Goal: Communication & Community: Participate in discussion

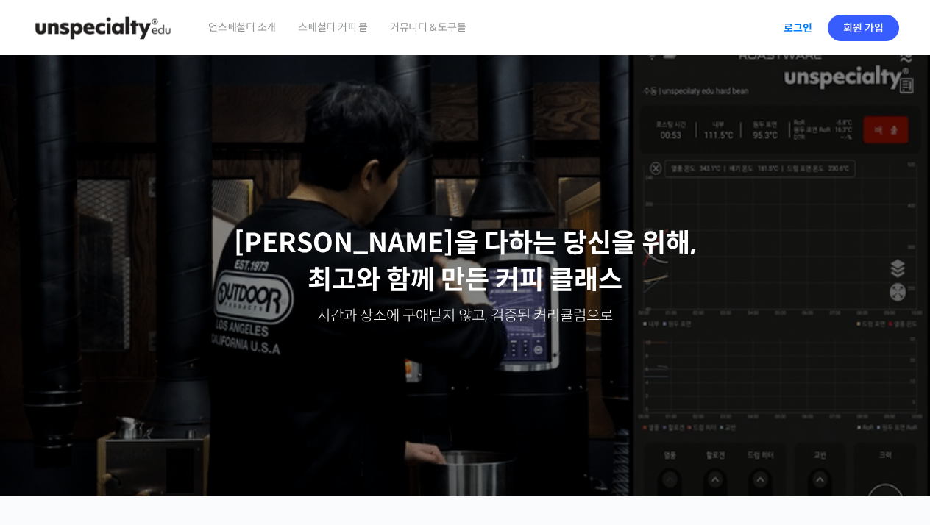
click at [794, 34] on link "로그인" at bounding box center [797, 28] width 46 height 34
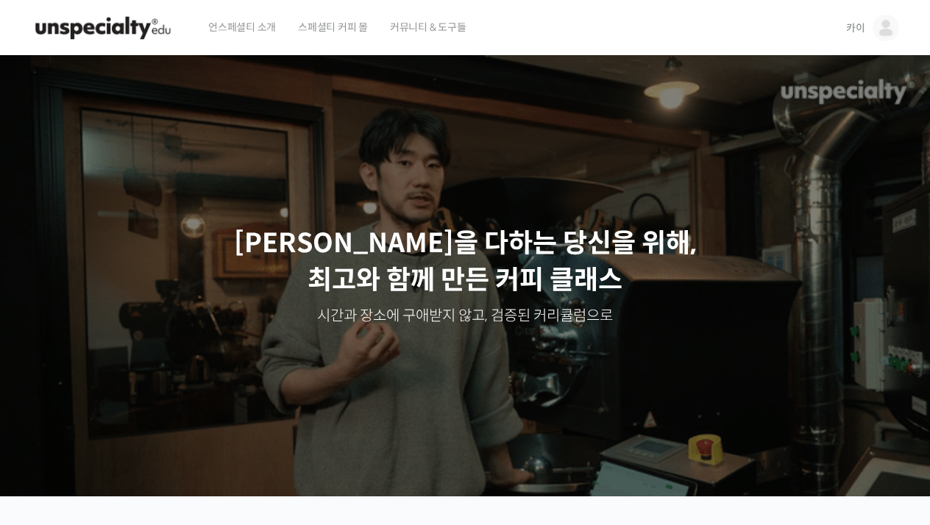
click at [886, 33] on img at bounding box center [885, 28] width 26 height 26
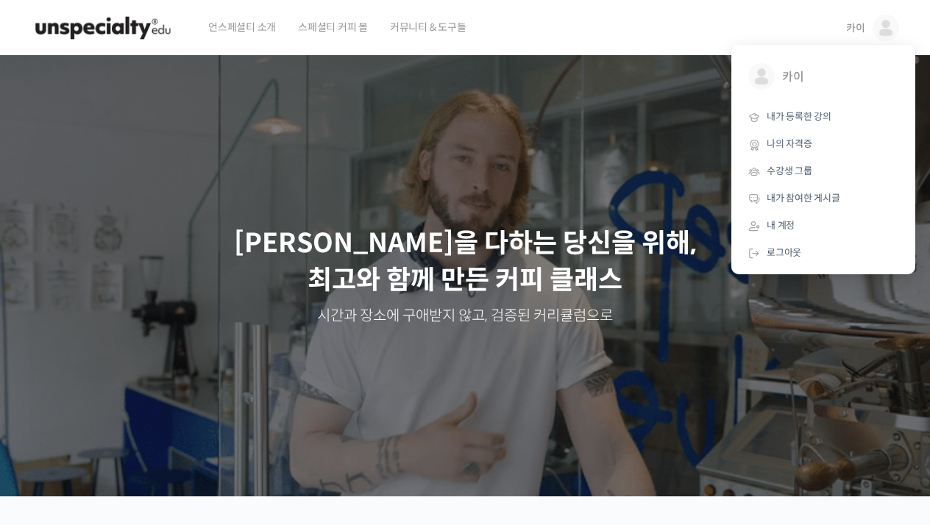
click at [611, 237] on p "최선을 다하는 당신을 위해, 최고와 함께 만든 커피 클래스" at bounding box center [465, 262] width 900 height 74
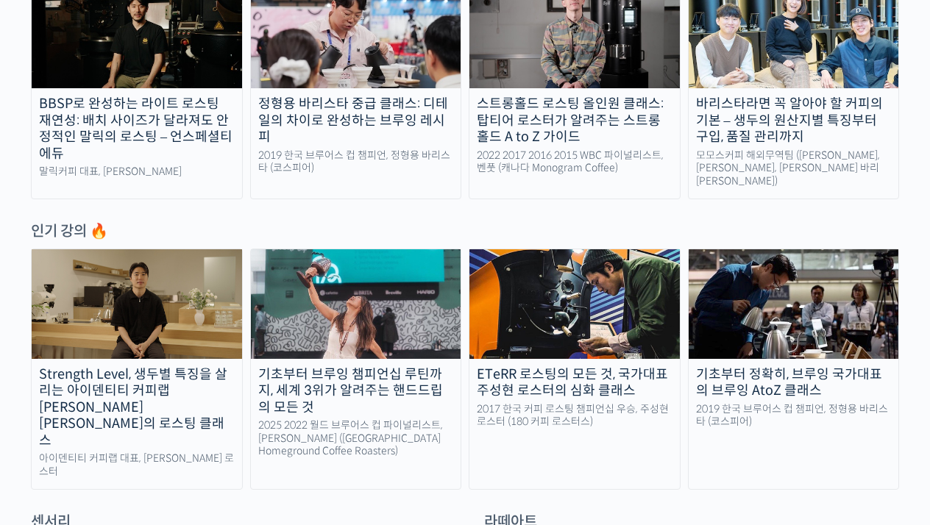
scroll to position [604, 0]
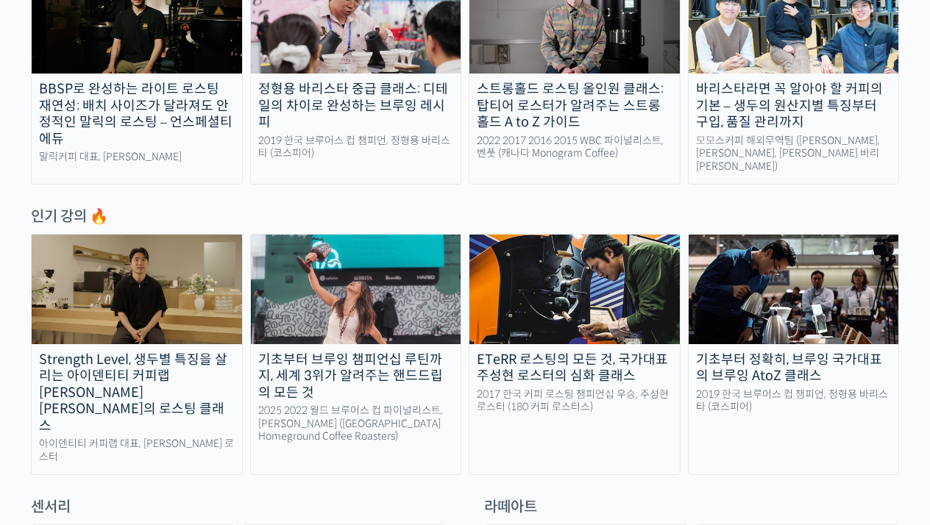
click at [136, 355] on div "Strength Level, 생두별 특징을 살리는 아이덴티티 커피랩 [PERSON_NAME] [PERSON_NAME]의 로스팅 클래스" at bounding box center [137, 393] width 210 height 83
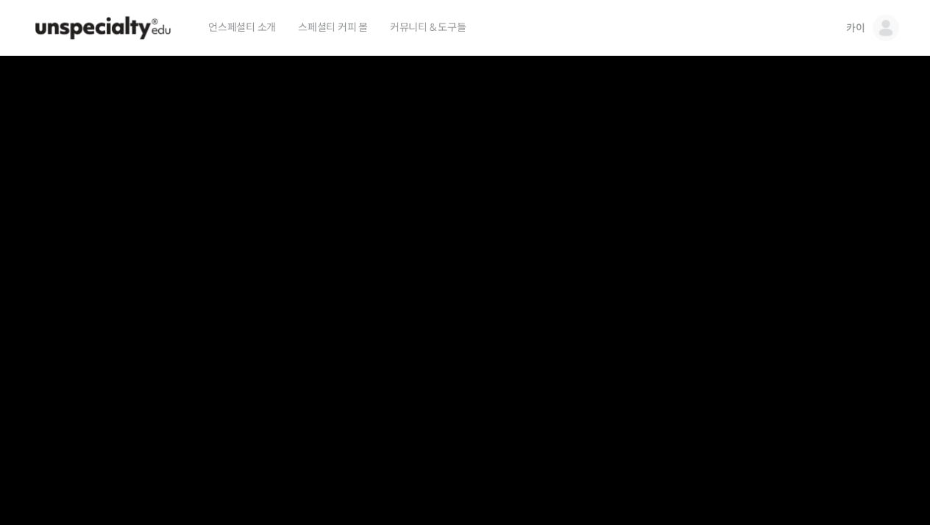
click at [883, 26] on img at bounding box center [885, 28] width 26 height 26
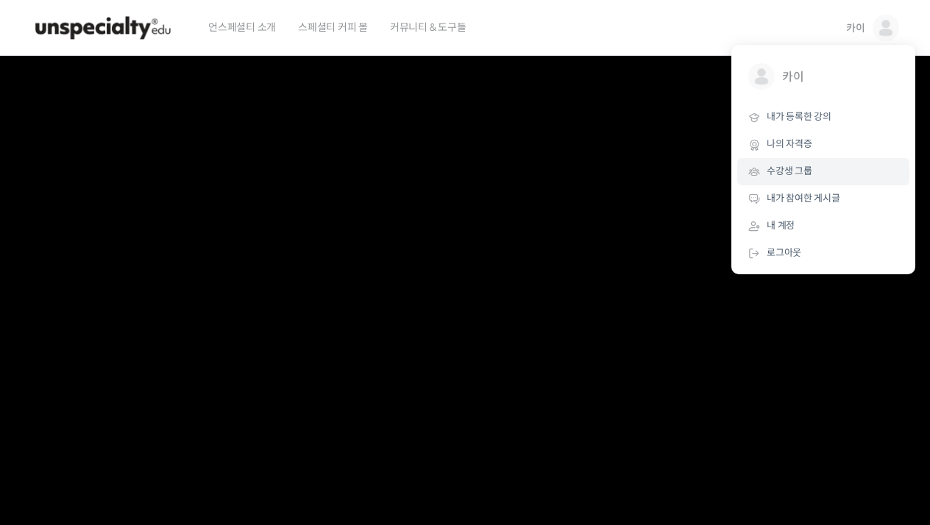
click at [802, 168] on span "수강생 그룹" at bounding box center [789, 171] width 46 height 13
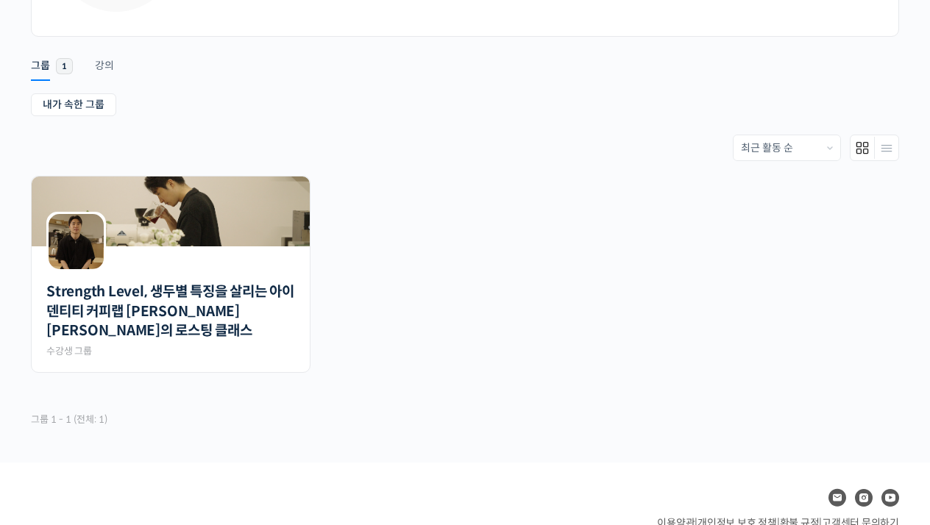
scroll to position [201, 0]
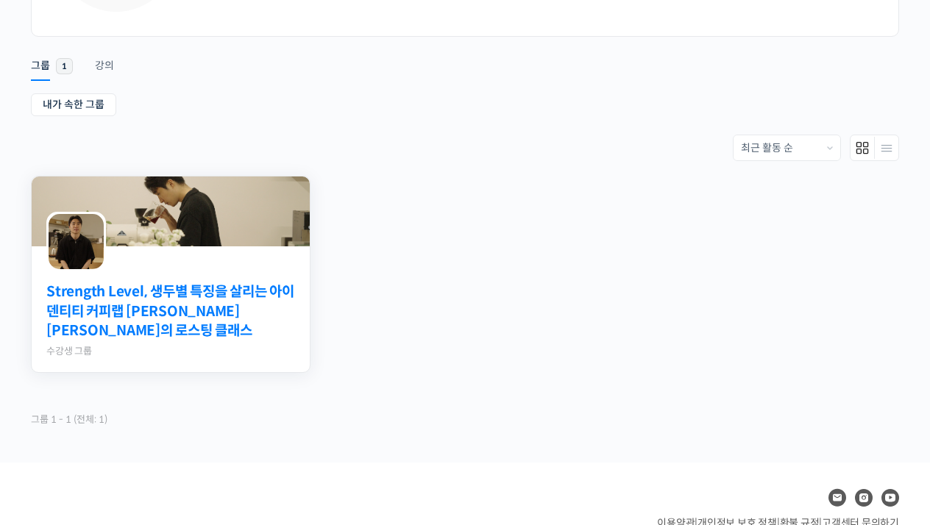
click at [199, 297] on link "Strength Level, 생두별 특징을 살리는 아이덴티티 커피랩 [PERSON_NAME] [PERSON_NAME]의 로스팅 클래스" at bounding box center [170, 311] width 249 height 59
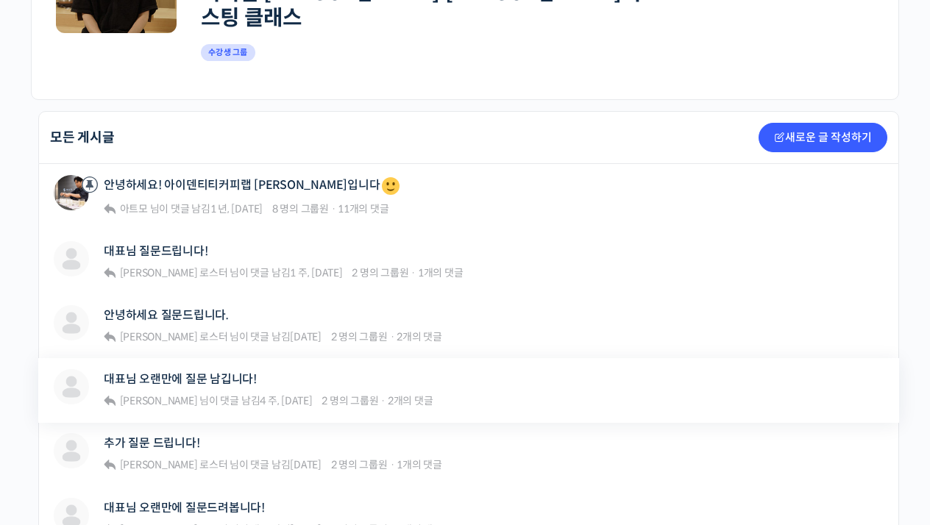
scroll to position [298, 0]
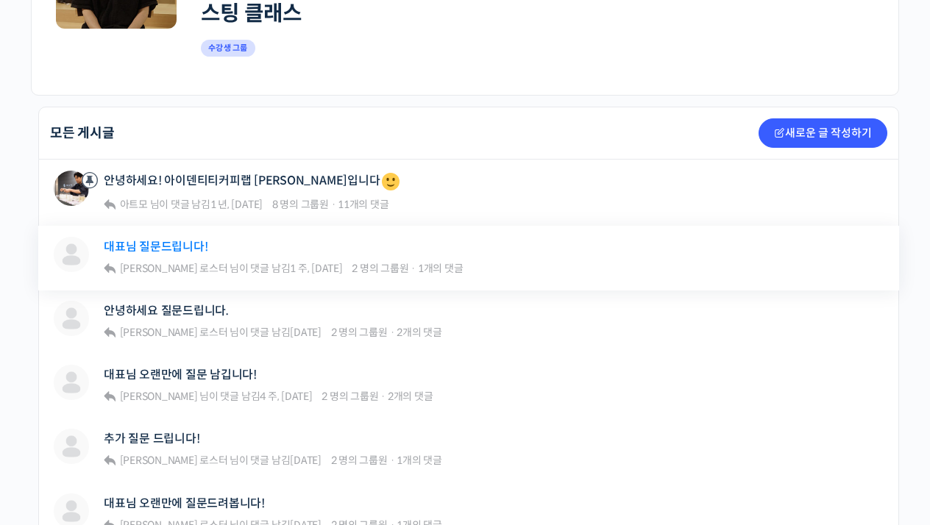
click at [175, 240] on link "대표님 질문드립니다!" at bounding box center [156, 247] width 104 height 14
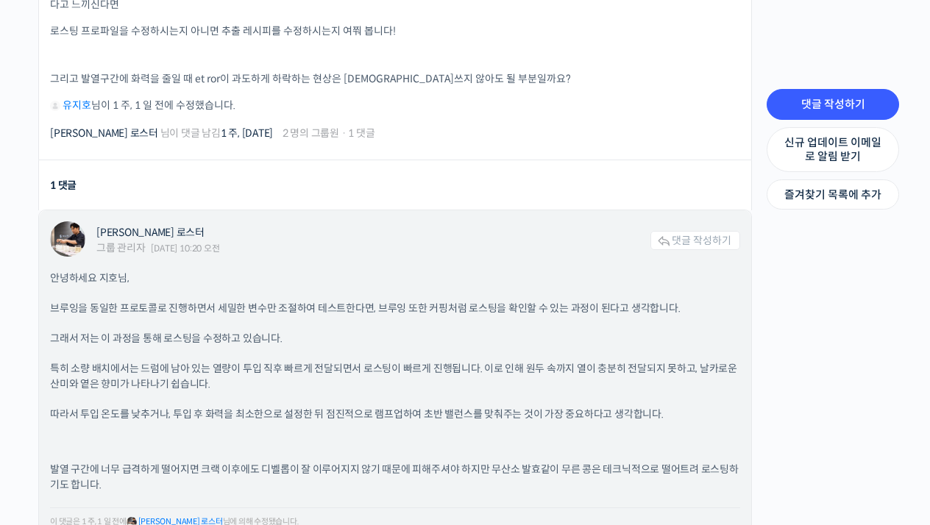
scroll to position [546, 0]
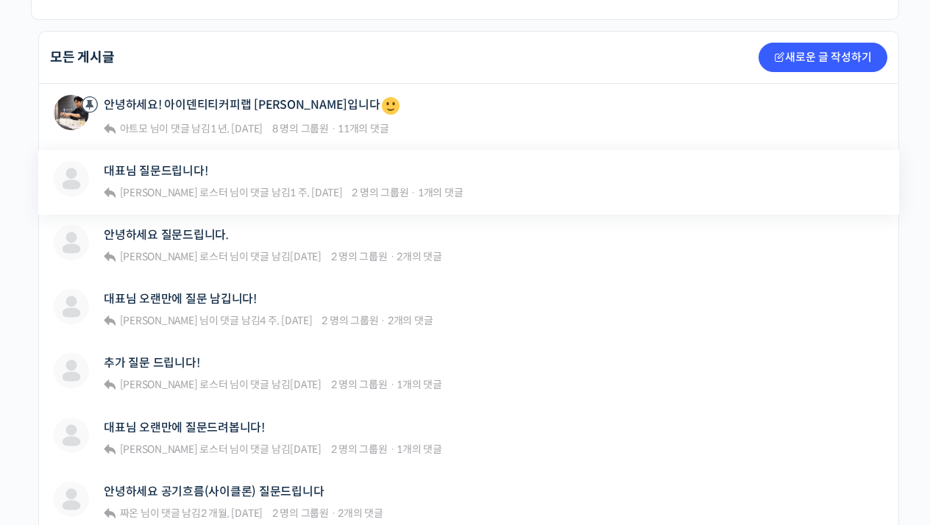
scroll to position [375, 0]
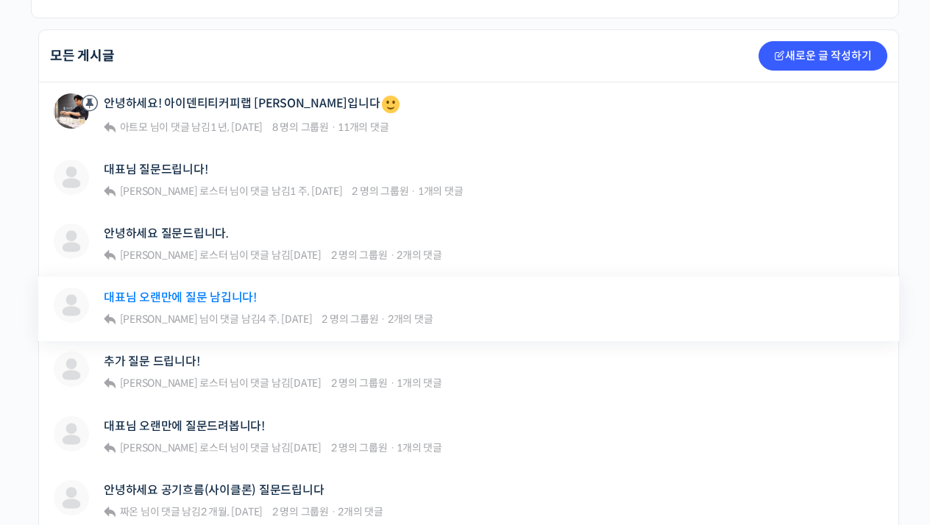
click at [191, 291] on link "대표님 오랜만에 질문 남깁니다!" at bounding box center [180, 298] width 153 height 14
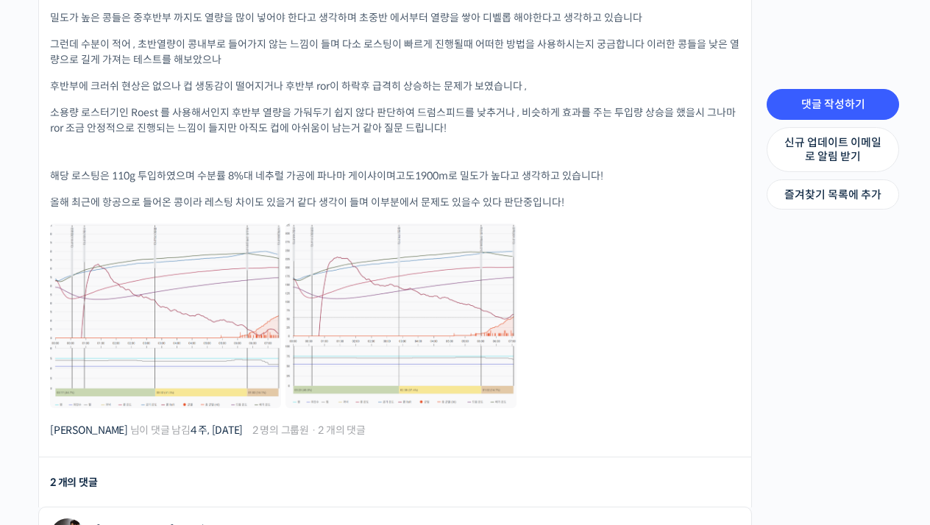
scroll to position [595, 0]
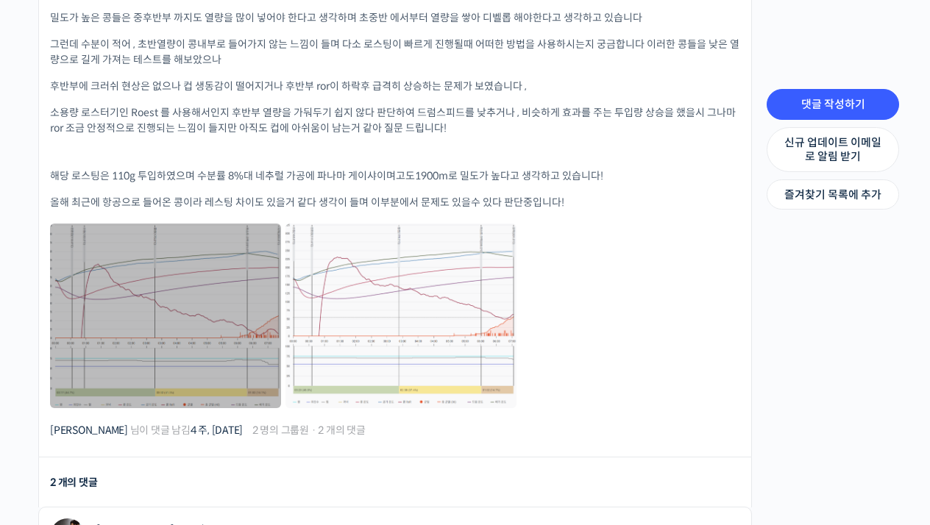
click at [235, 253] on link at bounding box center [165, 316] width 231 height 185
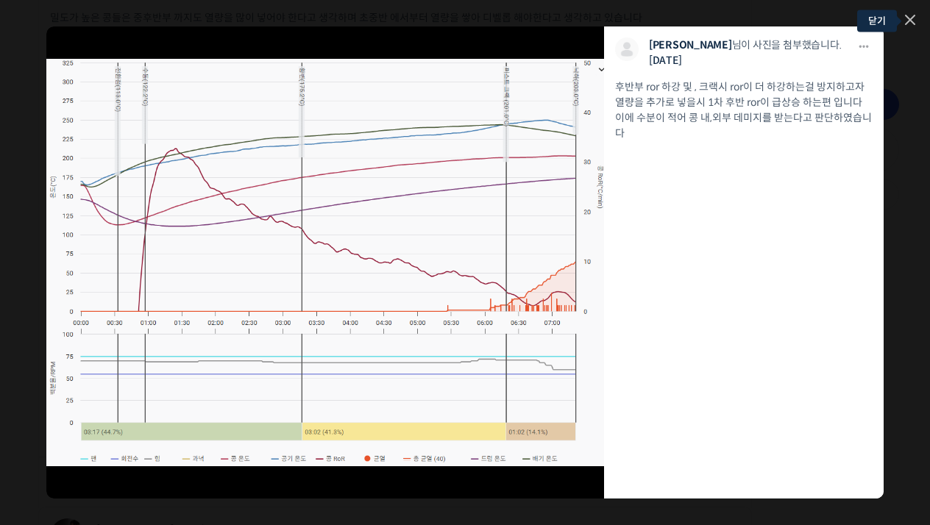
click at [912, 20] on icon at bounding box center [910, 20] width 10 height 10
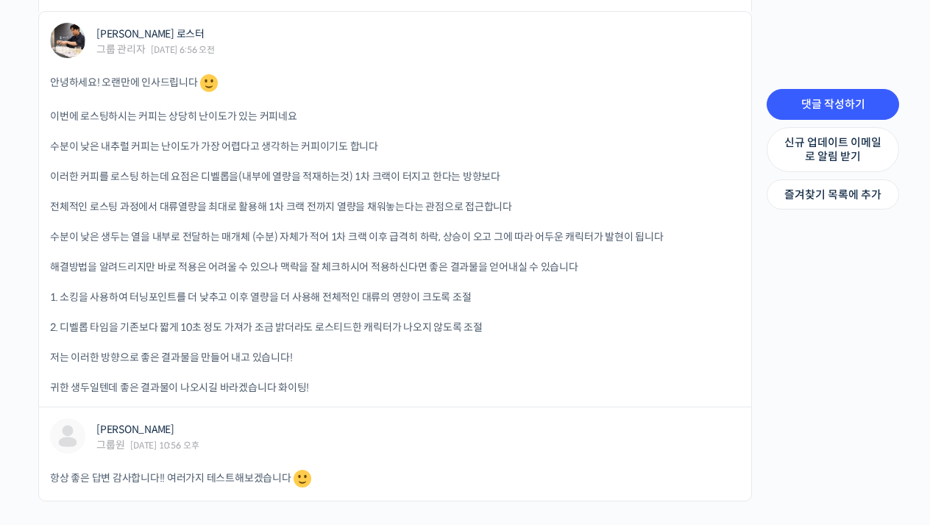
scroll to position [1092, 0]
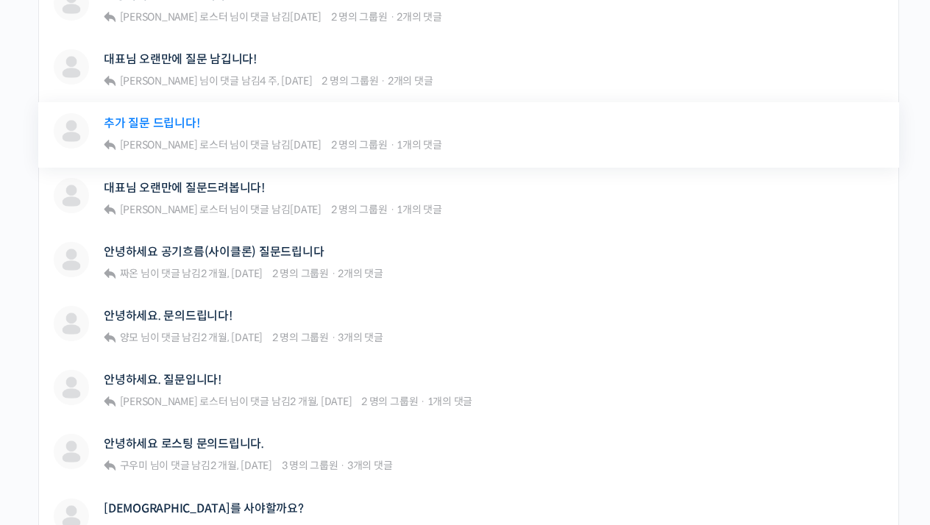
scroll to position [637, 0]
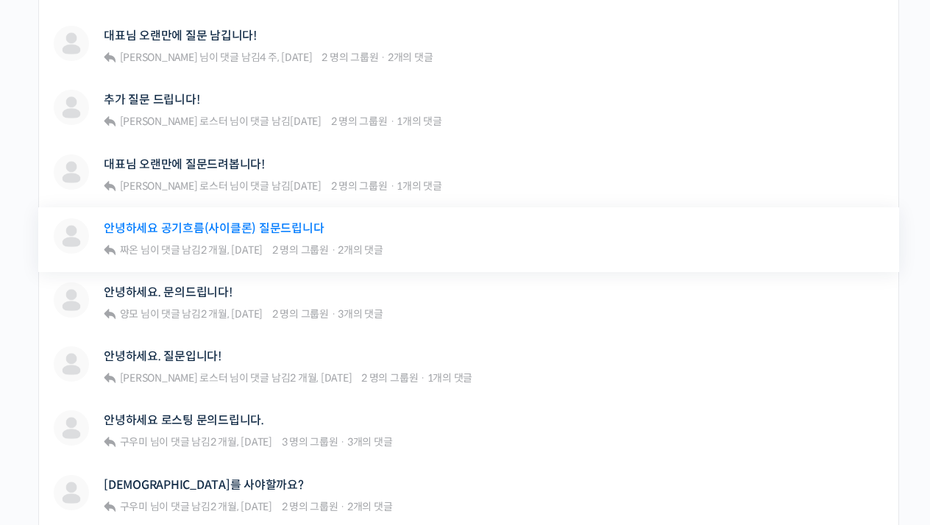
click at [168, 221] on link "안녕하세요 공기흐름(사이클론) 질문드립니다" at bounding box center [214, 228] width 220 height 14
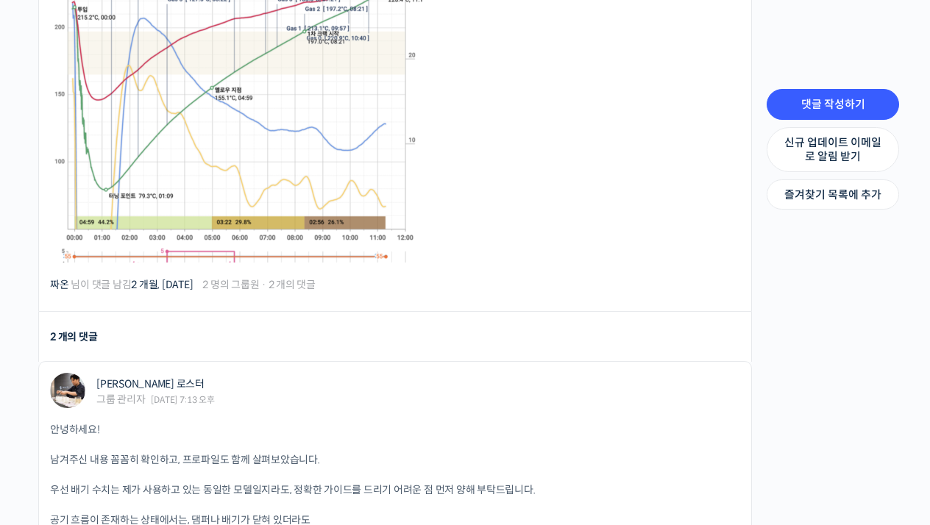
scroll to position [664, 0]
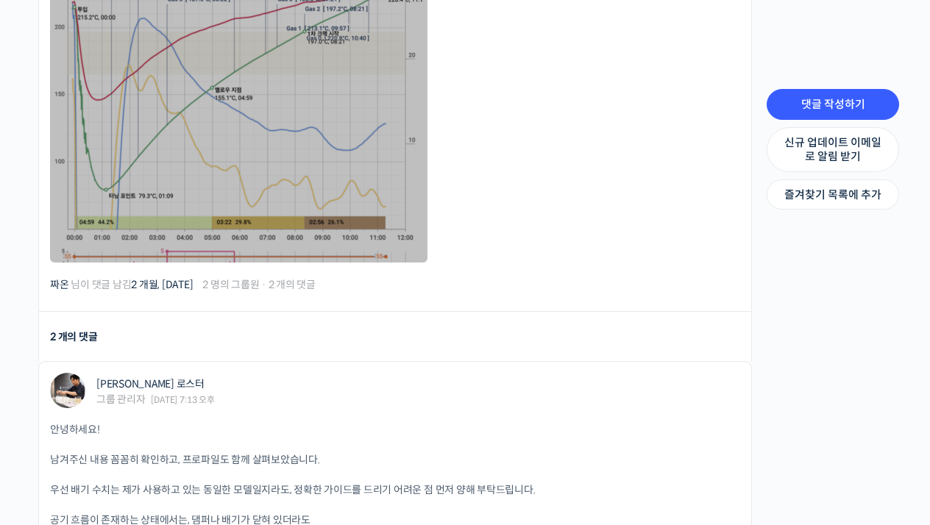
click at [270, 100] on link at bounding box center [238, 115] width 377 height 294
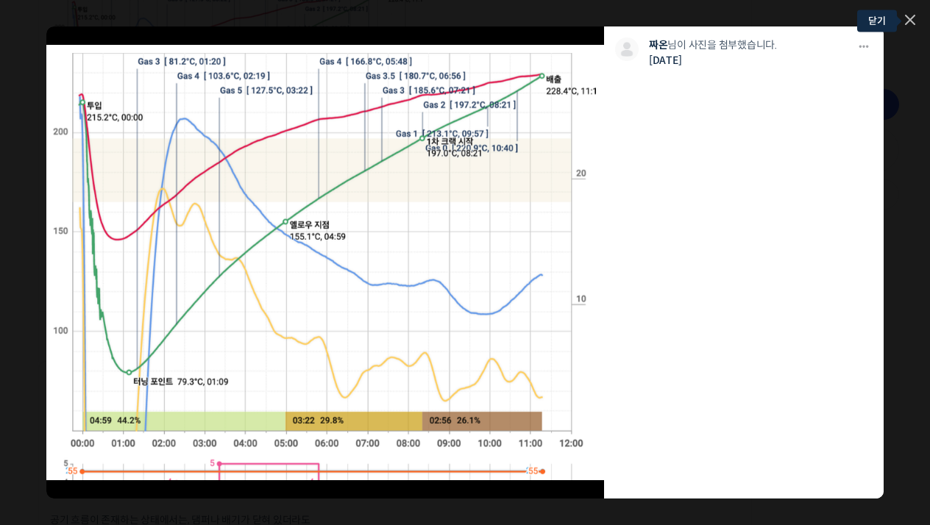
click at [911, 19] on icon at bounding box center [909, 19] width 9 height 9
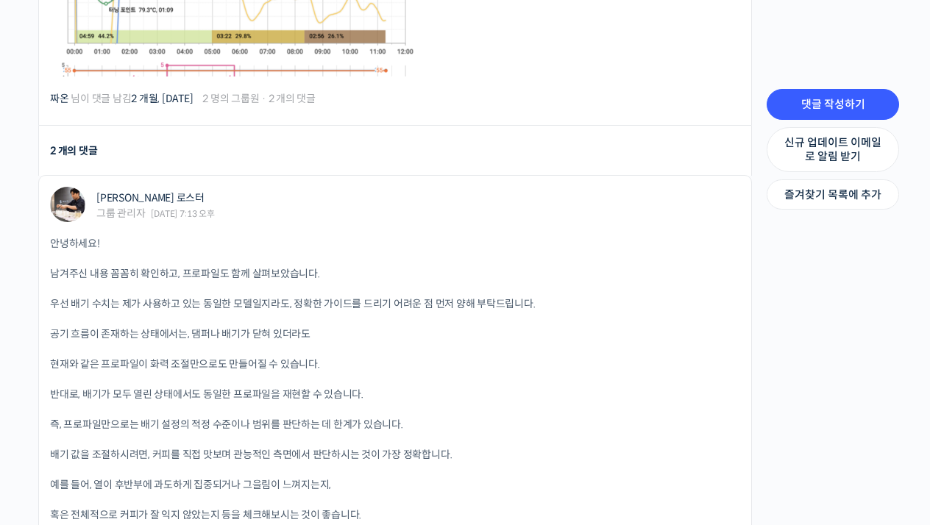
scroll to position [850, 0]
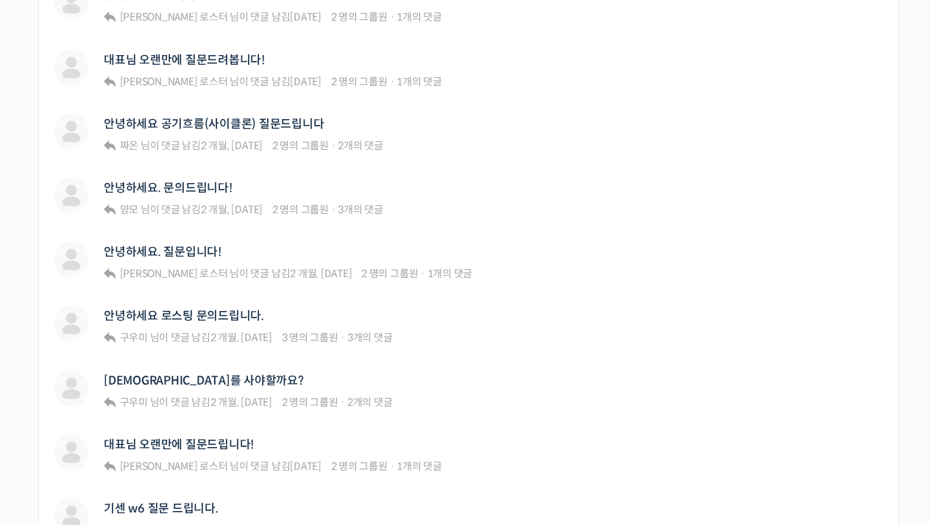
scroll to position [744, 0]
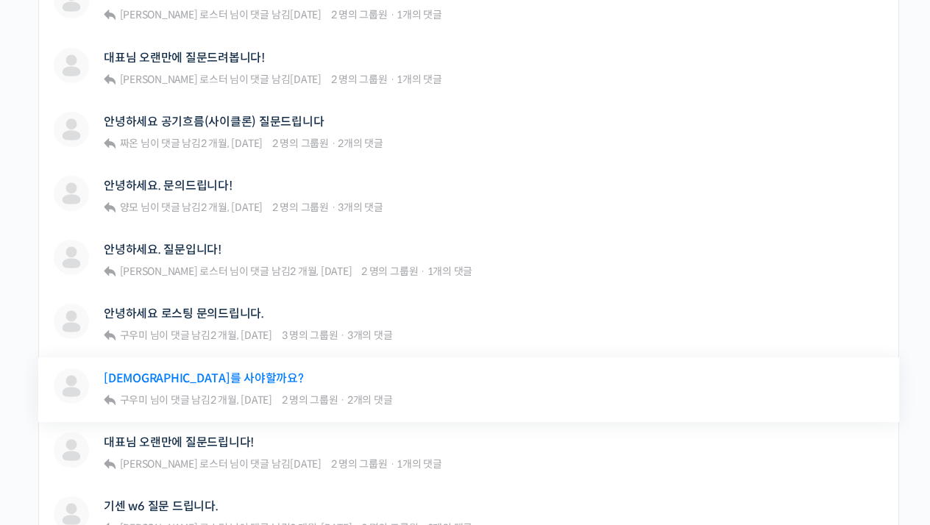
click at [186, 371] on link "[DEMOGRAPHIC_DATA]를 사야할까요?" at bounding box center [204, 378] width 200 height 14
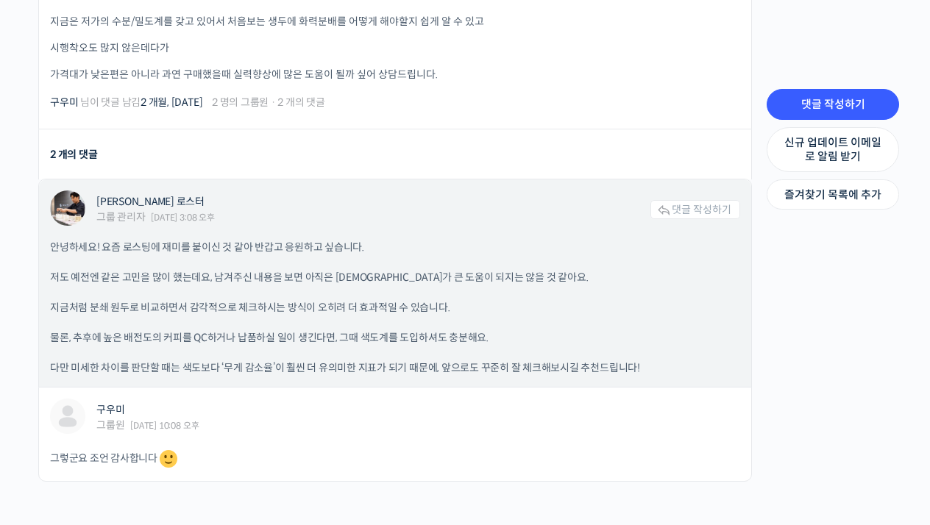
scroll to position [703, 0]
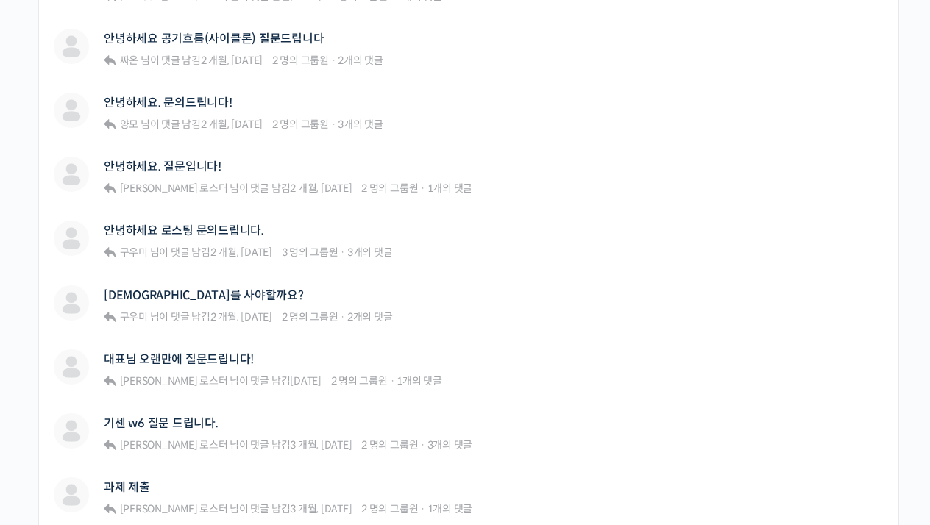
scroll to position [835, 0]
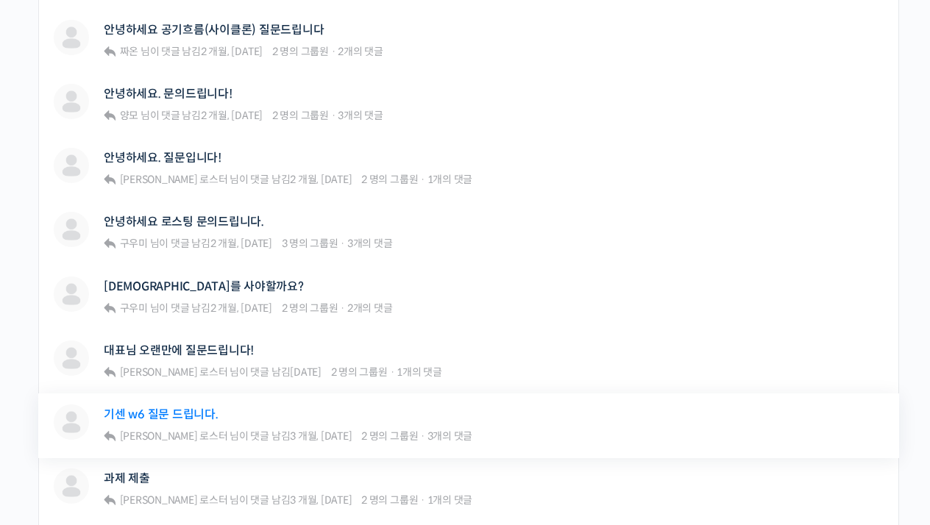
click at [174, 407] on link "기센 w6 질문 드립니다." at bounding box center [161, 414] width 115 height 14
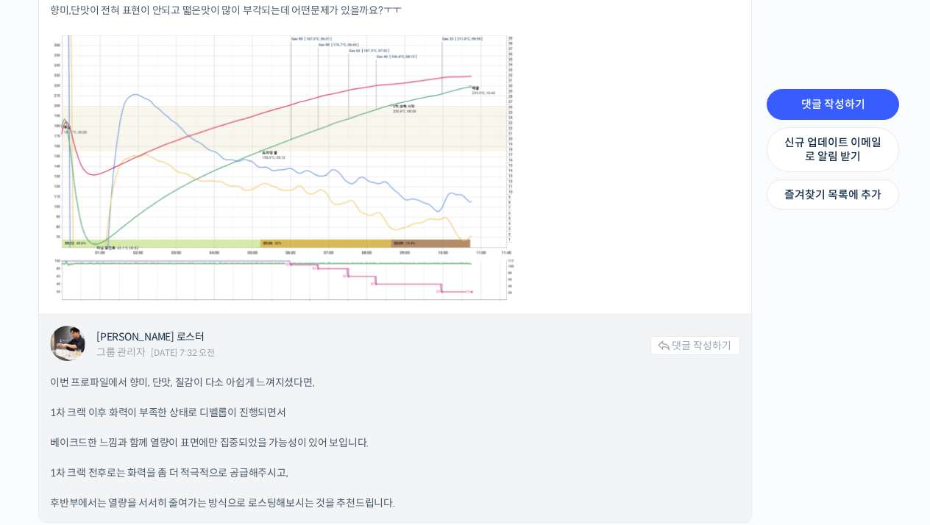
scroll to position [1567, 0]
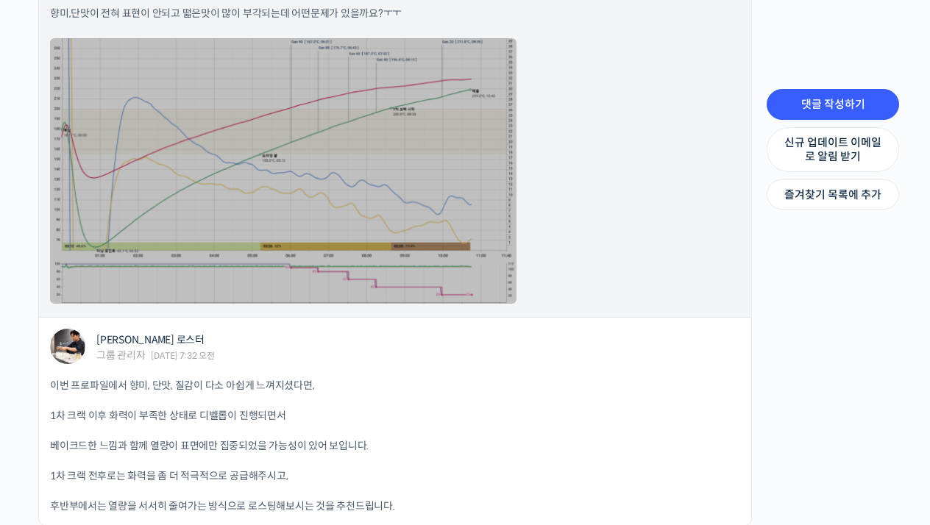
click at [421, 159] on link at bounding box center [283, 171] width 466 height 266
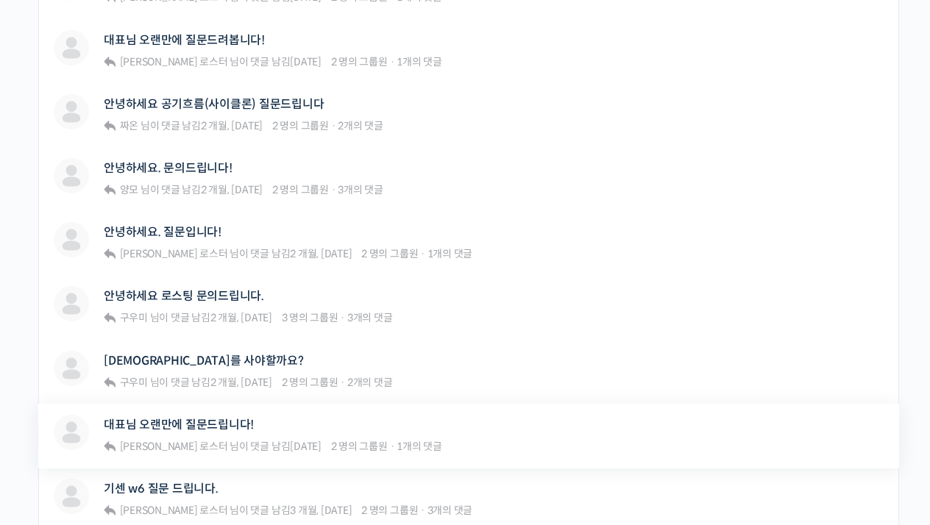
scroll to position [759, 0]
